Goal: Task Accomplishment & Management: Manage account settings

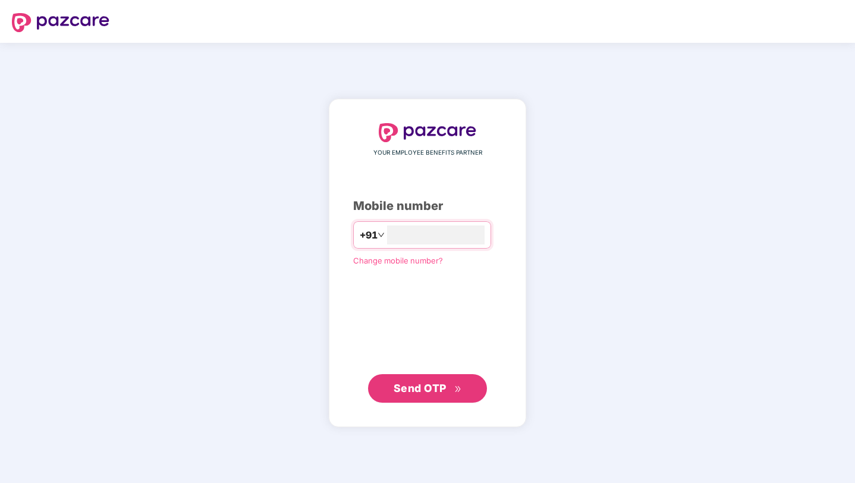
type input "**********"
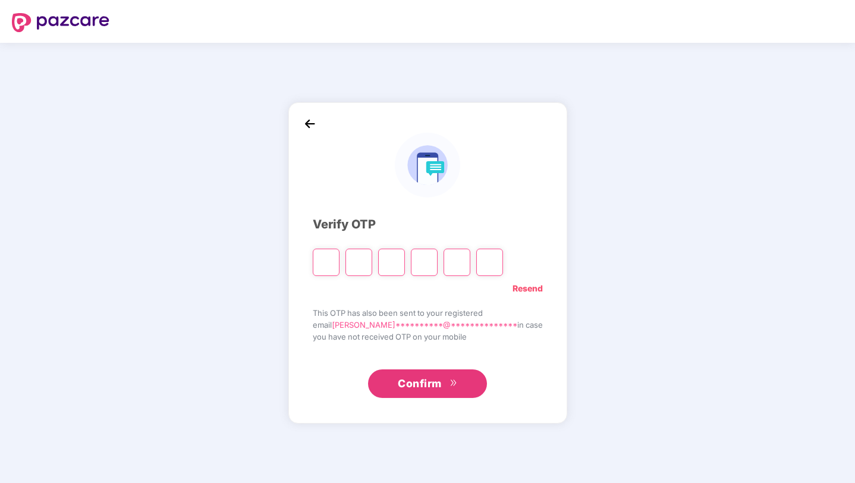
type input "*"
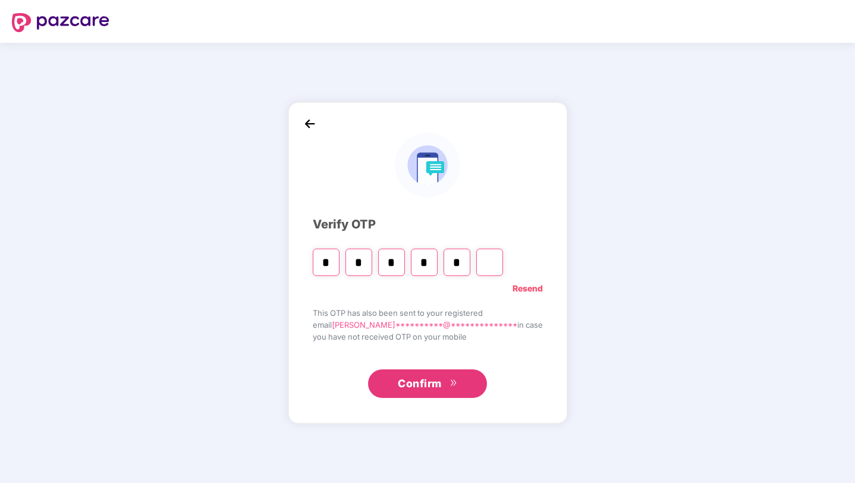
type input "*"
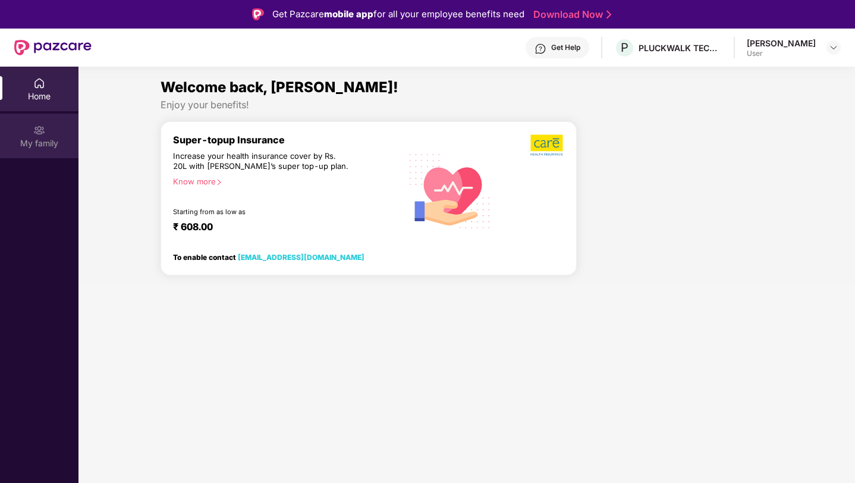
click at [51, 135] on div "My family" at bounding box center [39, 136] width 79 height 45
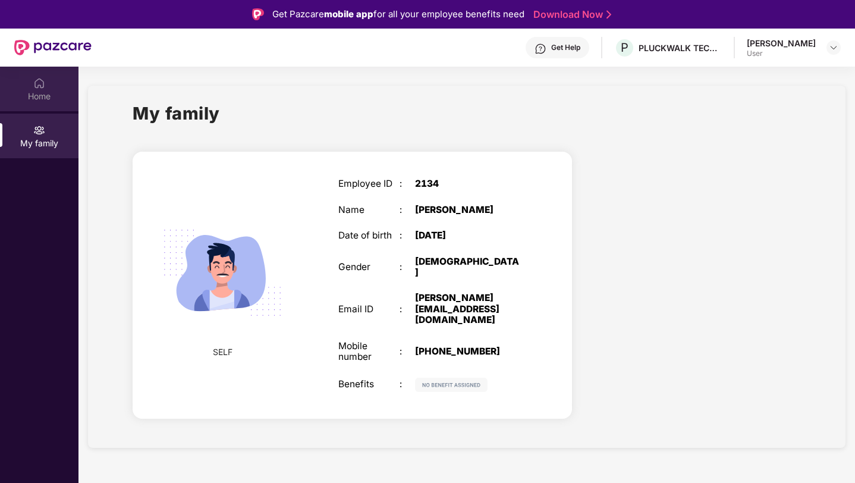
click at [55, 93] on div "Home" at bounding box center [39, 96] width 79 height 12
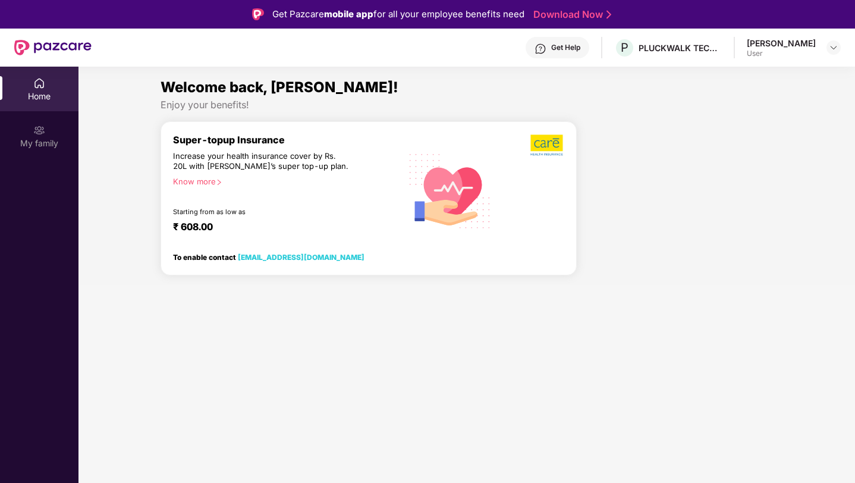
click at [329, 211] on div "Starting from as low as" at bounding box center [262, 212] width 178 height 8
click at [316, 204] on div "Super-topup Insurance Increase your health insurance cover by Rs. 20L with [PER…" at bounding box center [287, 191] width 228 height 114
click at [540, 143] on img at bounding box center [548, 145] width 34 height 23
click at [833, 49] on img at bounding box center [834, 48] width 10 height 10
click at [693, 175] on div at bounding box center [680, 203] width 197 height 165
